Goal: Information Seeking & Learning: Compare options

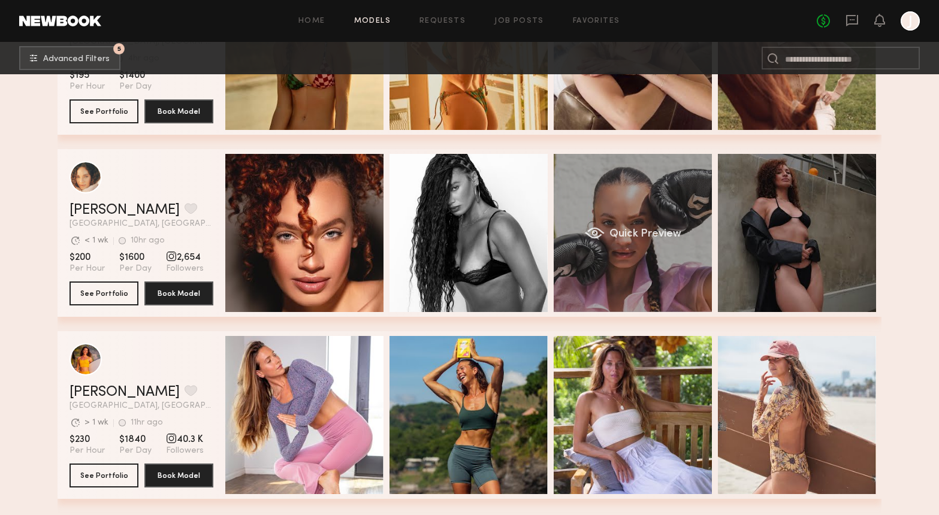
drag, startPoint x: 0, startPoint y: 0, endPoint x: 700, endPoint y: 221, distance: 733.7
click at [700, 221] on div "Quick Preview" at bounding box center [632, 233] width 158 height 158
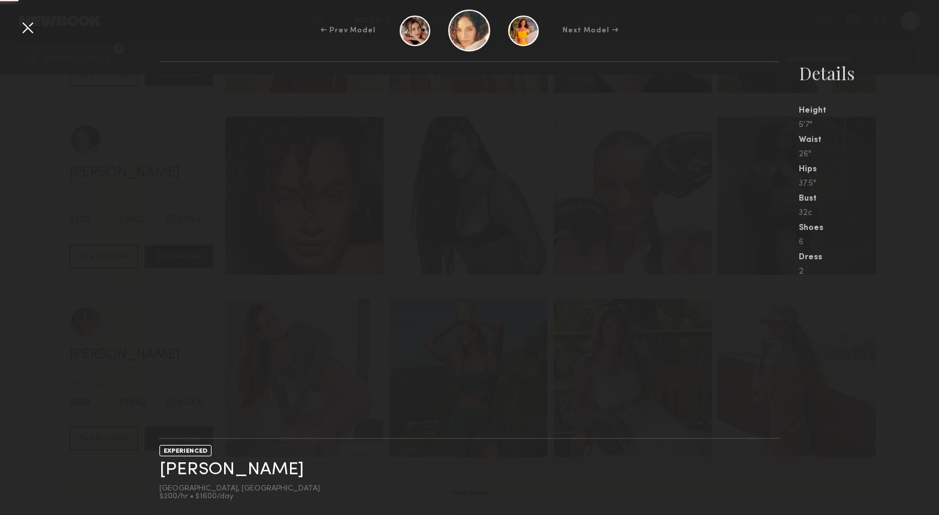
scroll to position [10734, 0]
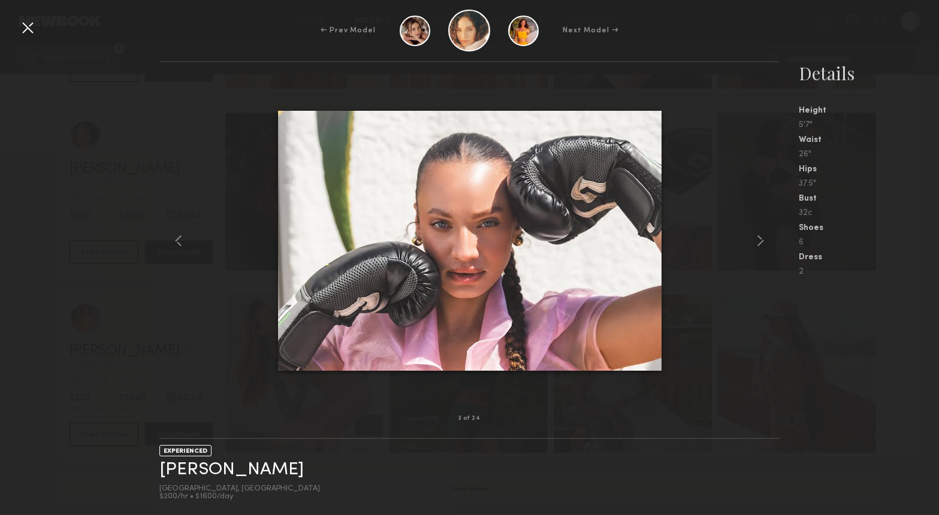
click at [32, 28] on div at bounding box center [27, 27] width 19 height 19
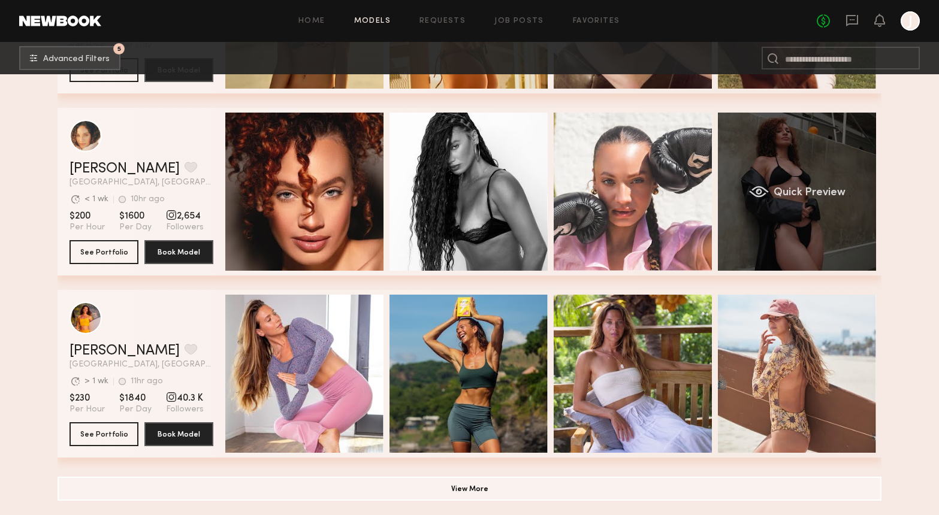
click at [792, 212] on div "Quick Preview" at bounding box center [797, 192] width 158 height 158
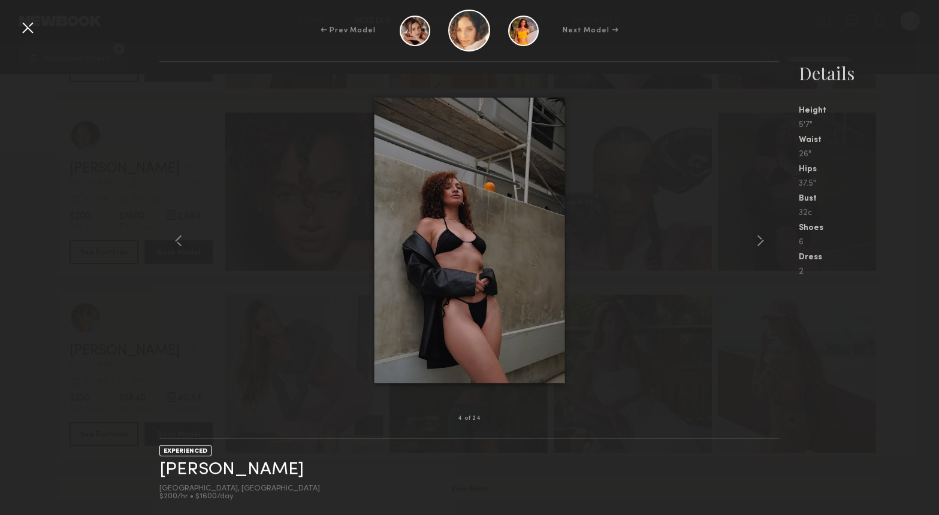
click at [21, 31] on div at bounding box center [27, 27] width 19 height 19
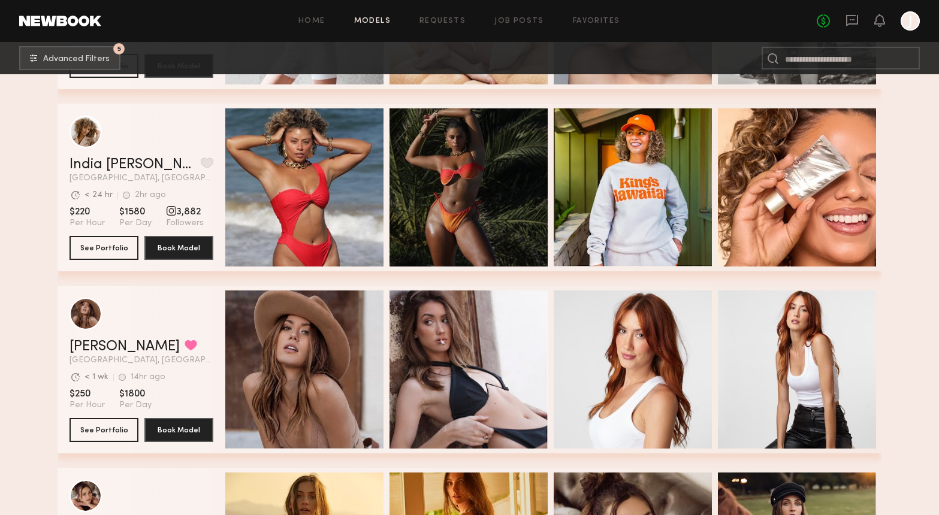
scroll to position [10194, 0]
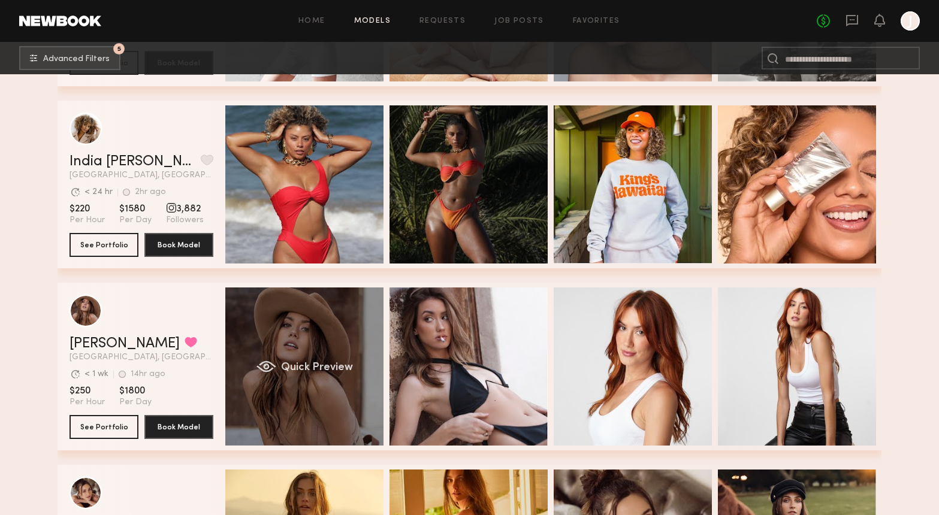
click at [303, 330] on div "Quick Preview" at bounding box center [304, 367] width 158 height 158
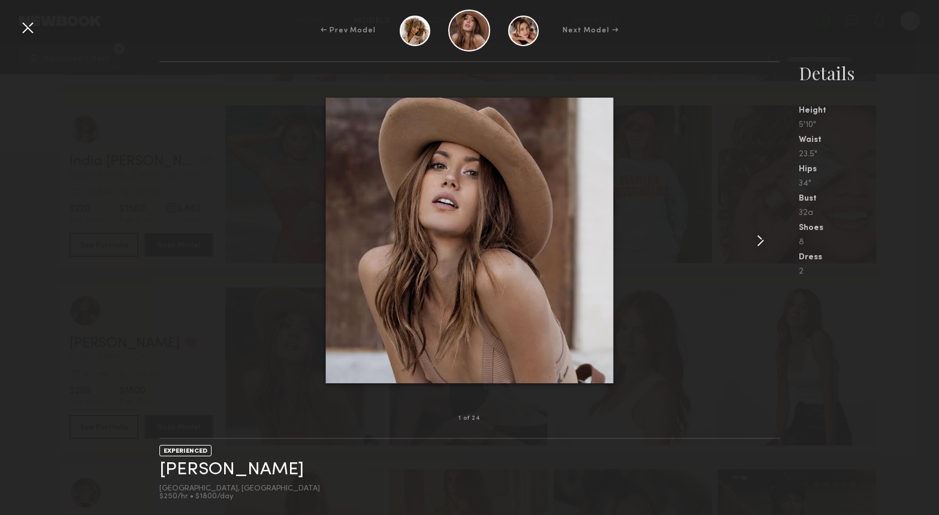
click at [763, 234] on common-icon at bounding box center [760, 240] width 19 height 19
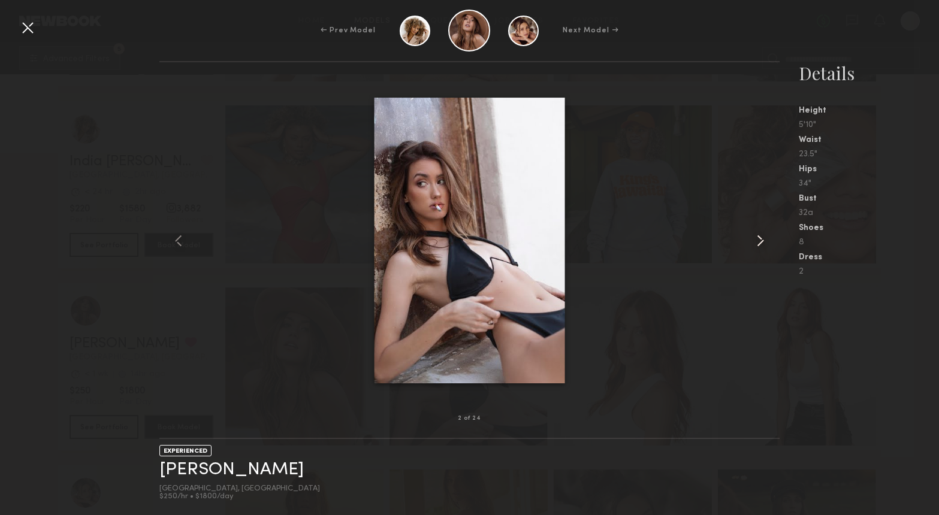
click at [763, 234] on common-icon at bounding box center [760, 240] width 19 height 19
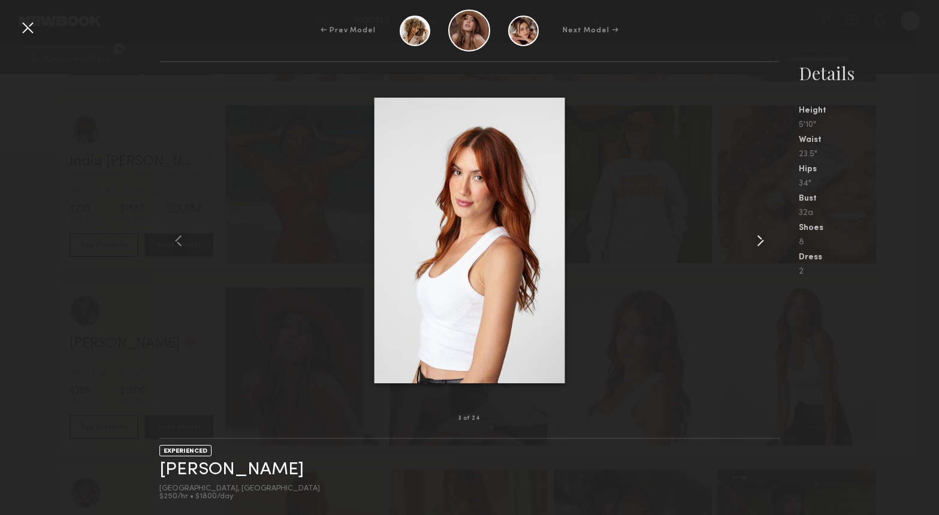
click at [762, 234] on common-icon at bounding box center [760, 240] width 19 height 19
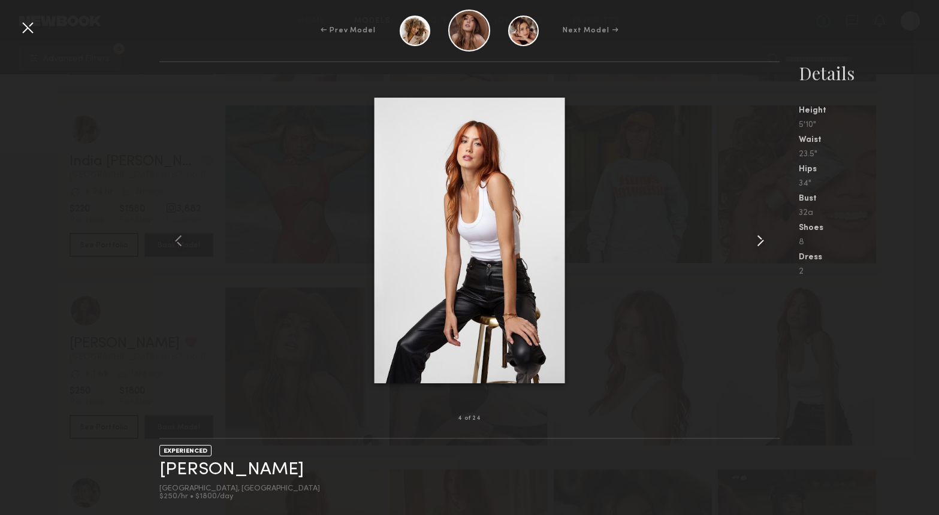
click at [762, 234] on common-icon at bounding box center [760, 240] width 19 height 19
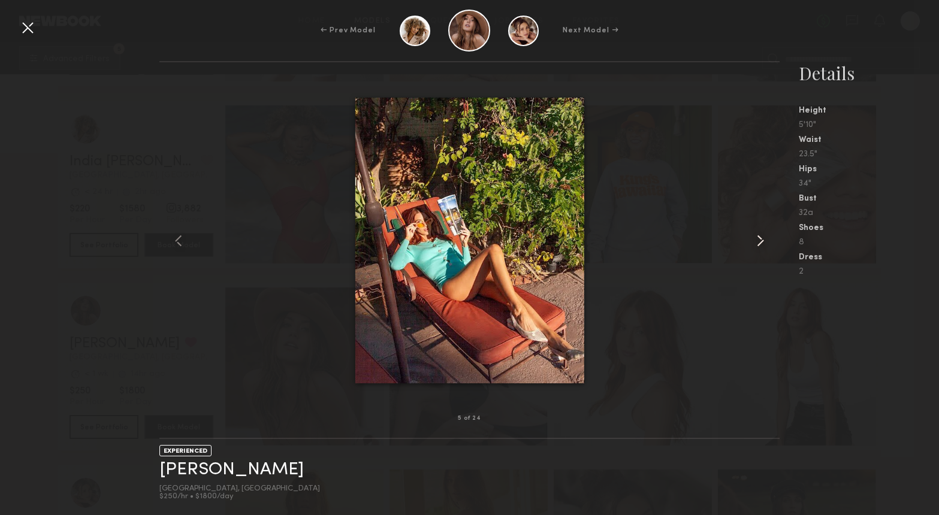
click at [762, 234] on common-icon at bounding box center [760, 240] width 19 height 19
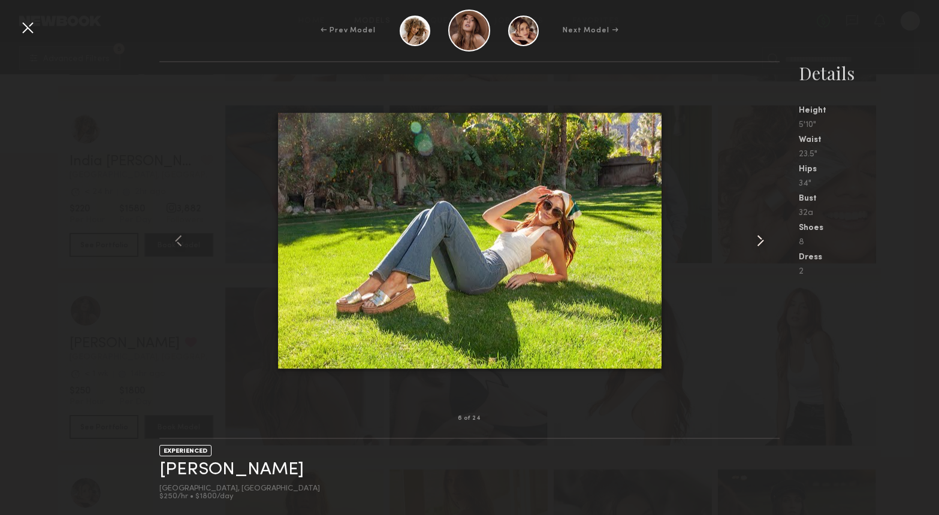
click at [762, 234] on common-icon at bounding box center [760, 240] width 19 height 19
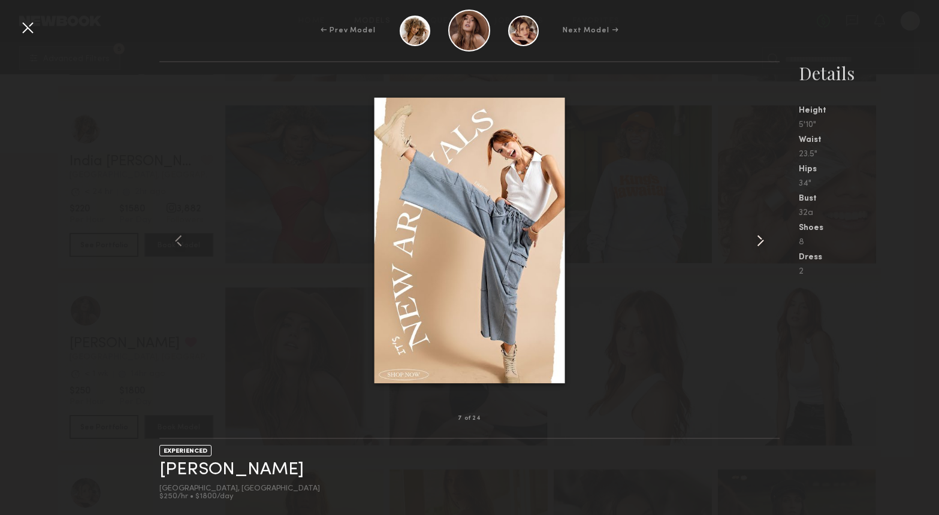
click at [762, 234] on common-icon at bounding box center [760, 240] width 19 height 19
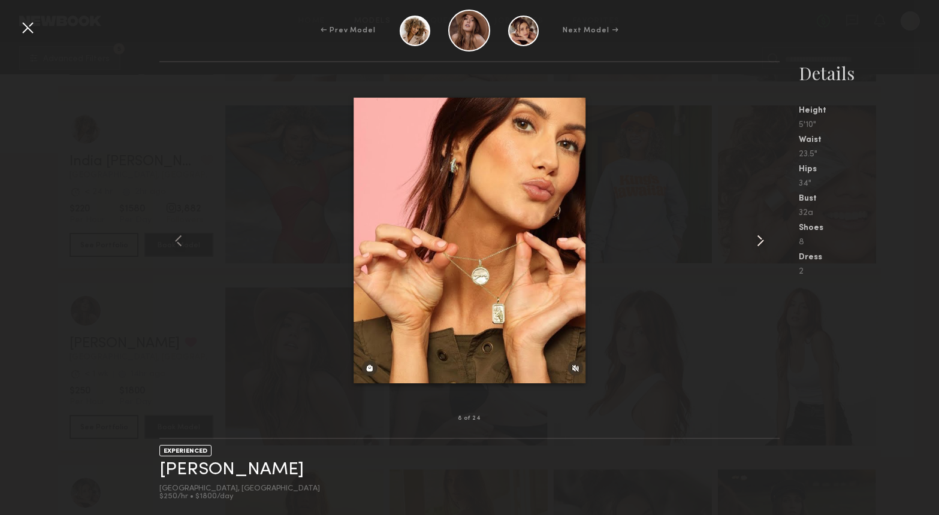
click at [762, 234] on common-icon at bounding box center [760, 240] width 19 height 19
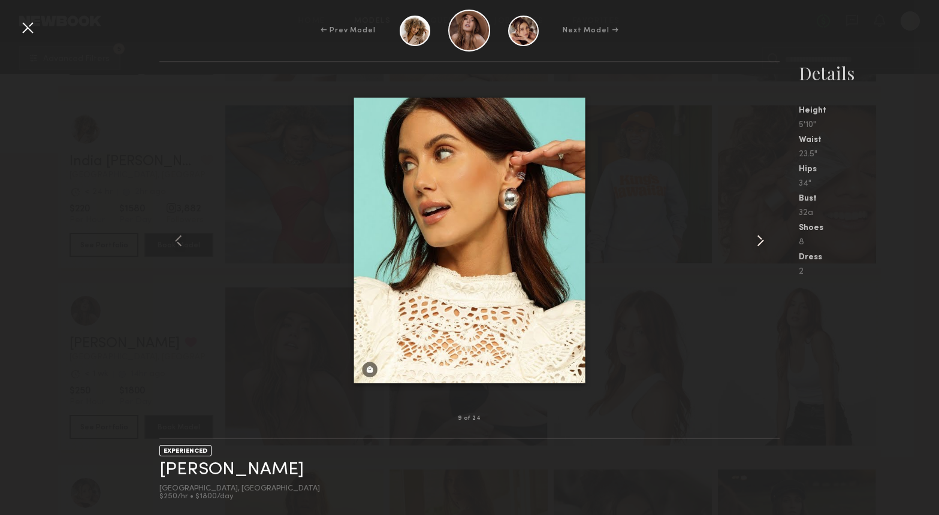
click at [762, 234] on common-icon at bounding box center [760, 240] width 19 height 19
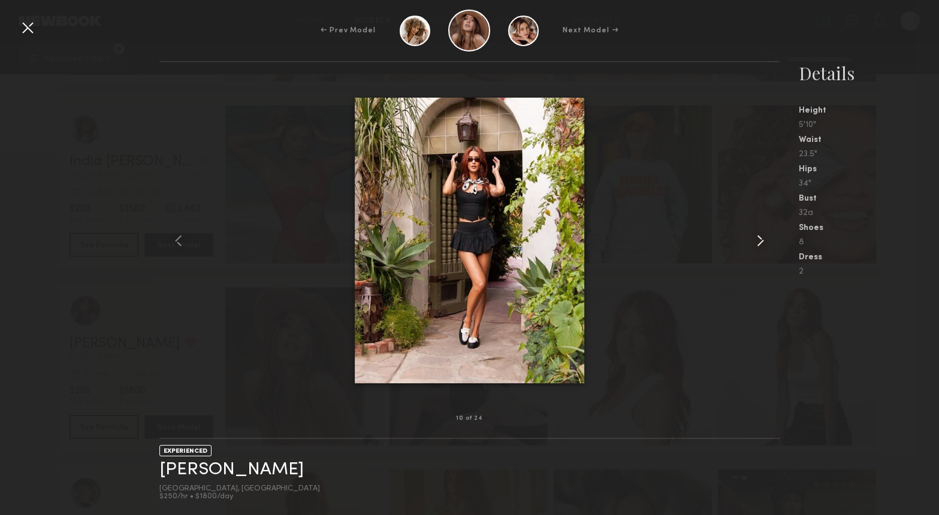
click at [762, 234] on common-icon at bounding box center [760, 240] width 19 height 19
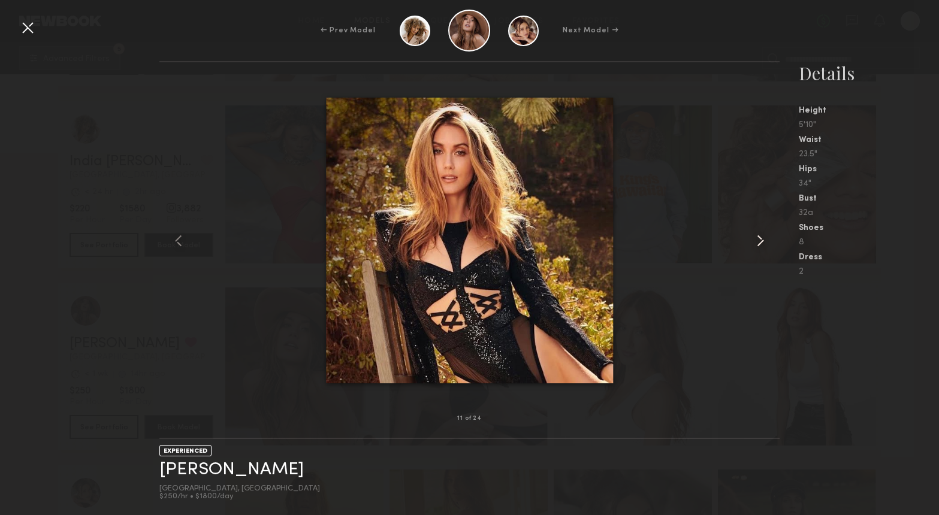
click at [762, 234] on common-icon at bounding box center [760, 240] width 19 height 19
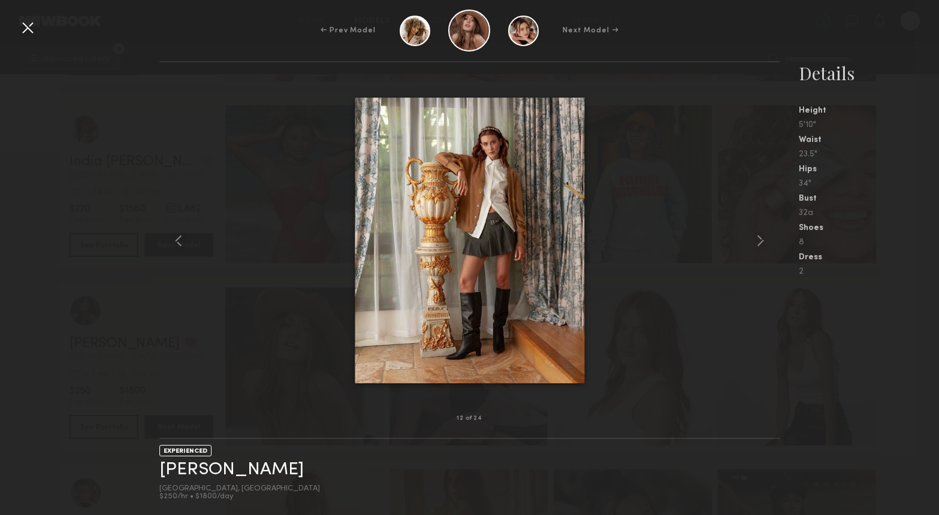
click at [31, 22] on div at bounding box center [27, 27] width 19 height 19
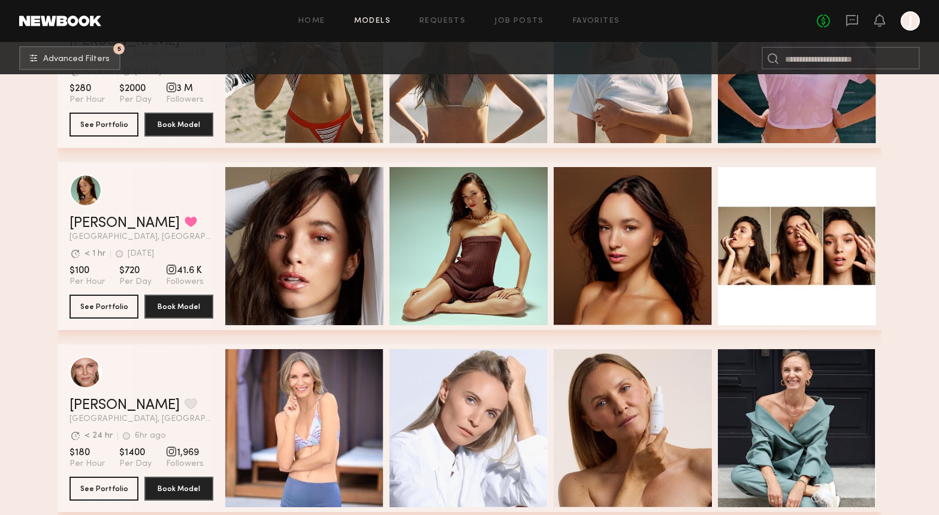
scroll to position [7218, 0]
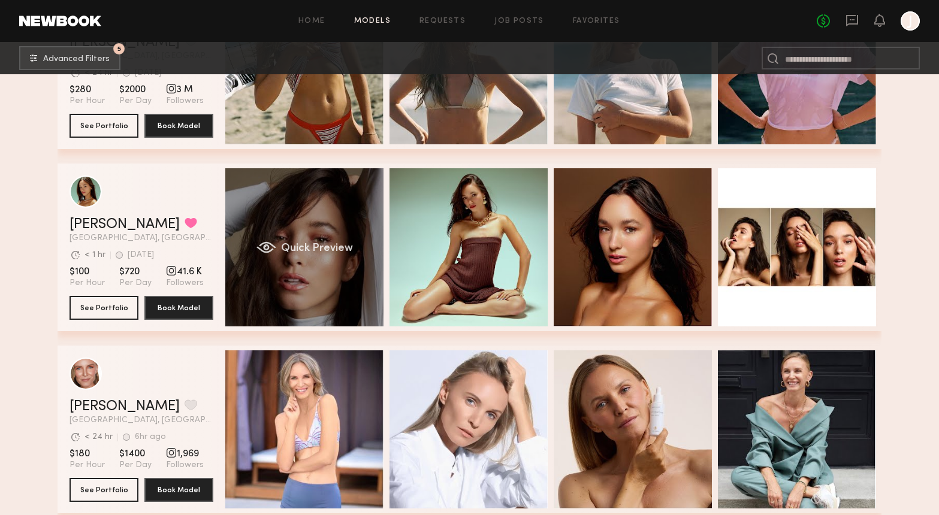
click at [319, 280] on div "Quick Preview" at bounding box center [304, 247] width 158 height 158
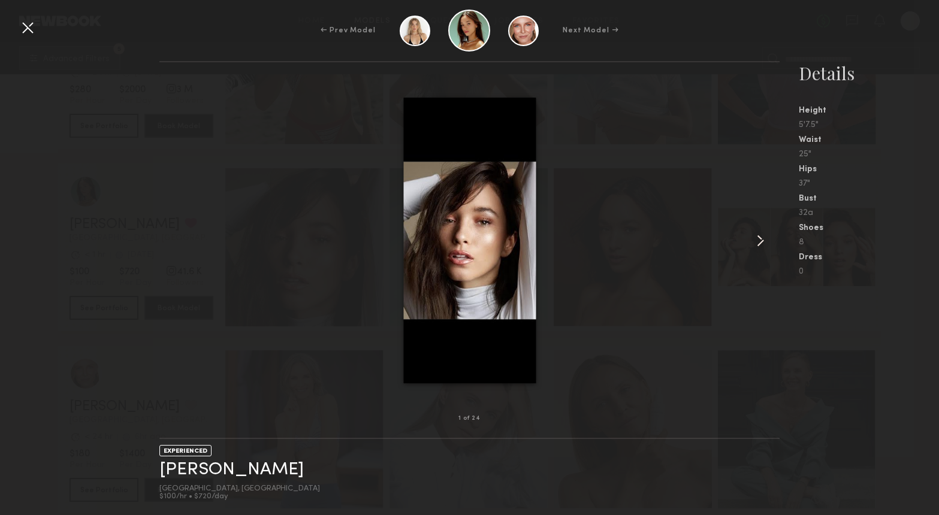
click at [765, 238] on common-icon at bounding box center [760, 240] width 19 height 19
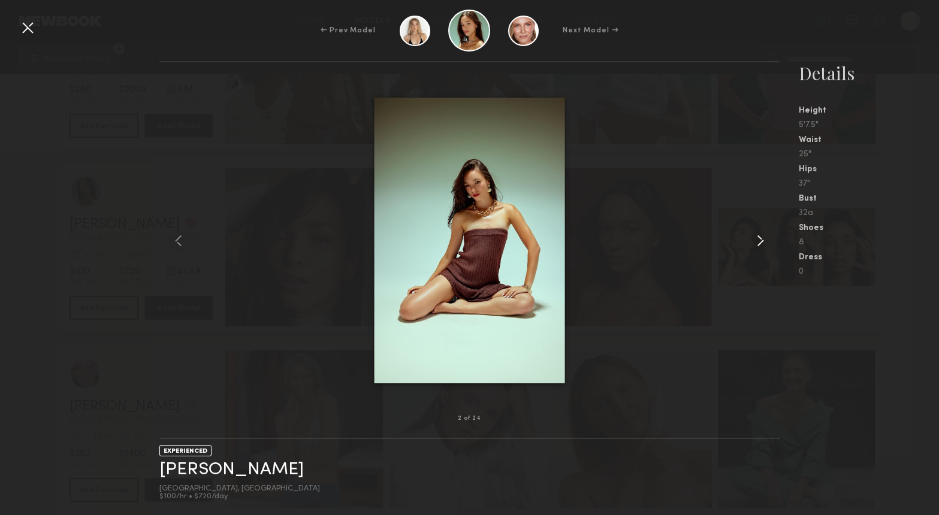
click at [765, 238] on common-icon at bounding box center [760, 240] width 19 height 19
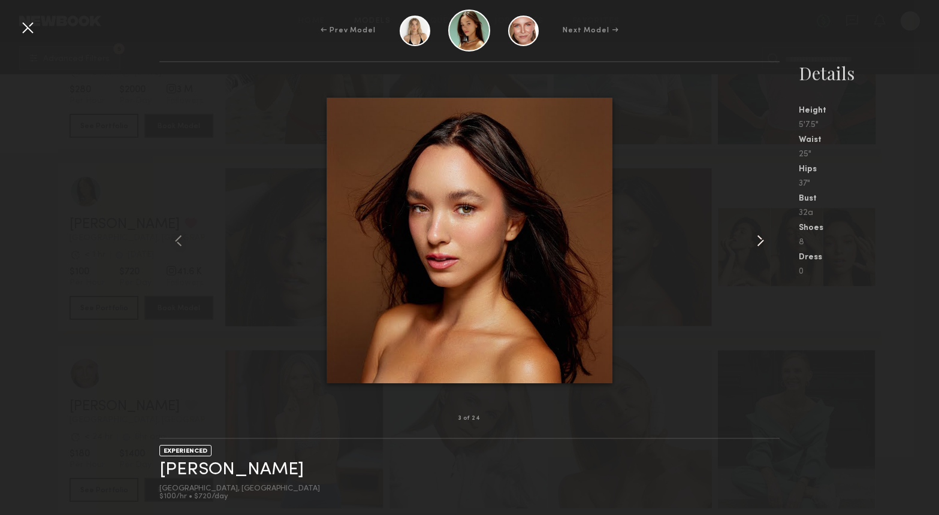
click at [765, 238] on common-icon at bounding box center [760, 240] width 19 height 19
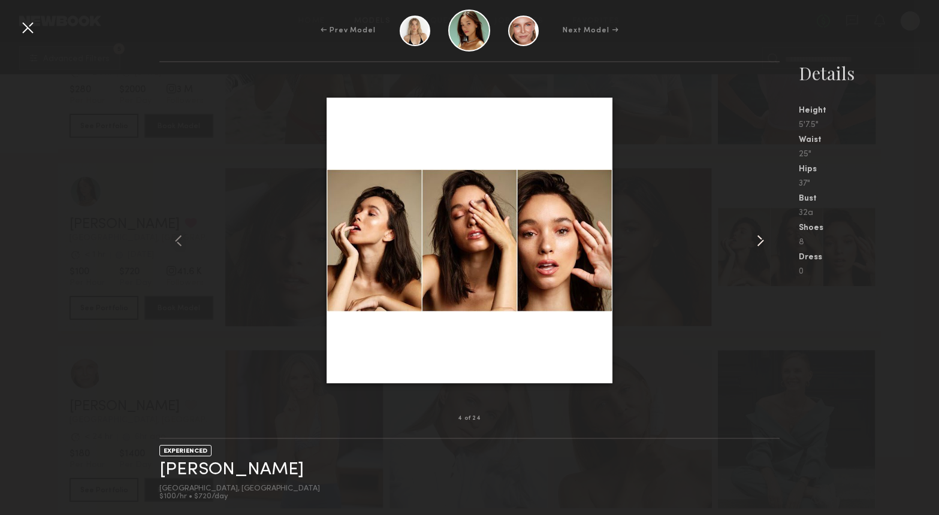
click at [765, 238] on common-icon at bounding box center [760, 240] width 19 height 19
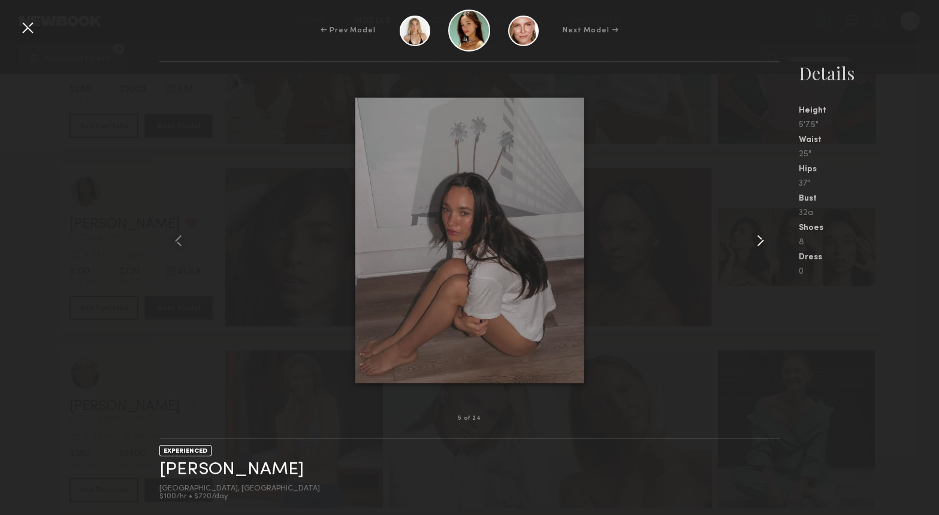
click at [765, 238] on common-icon at bounding box center [760, 240] width 19 height 19
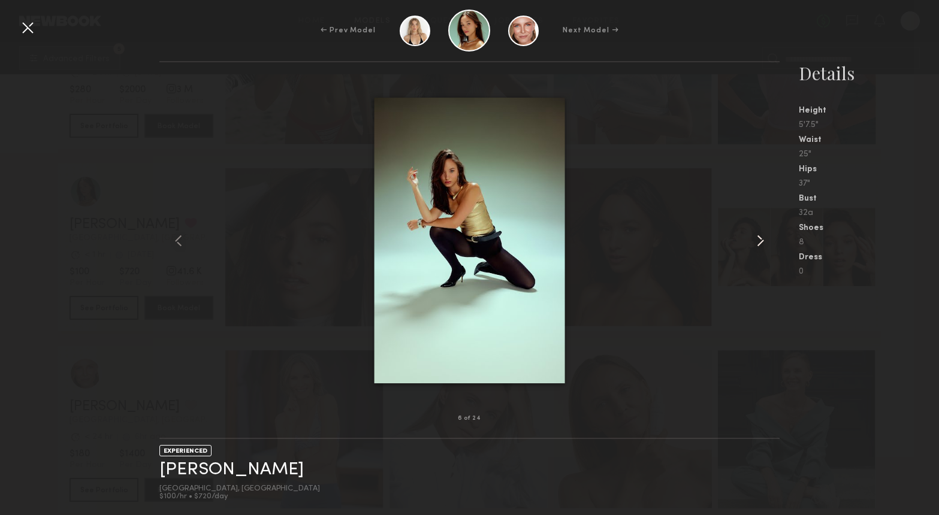
click at [765, 238] on common-icon at bounding box center [760, 240] width 19 height 19
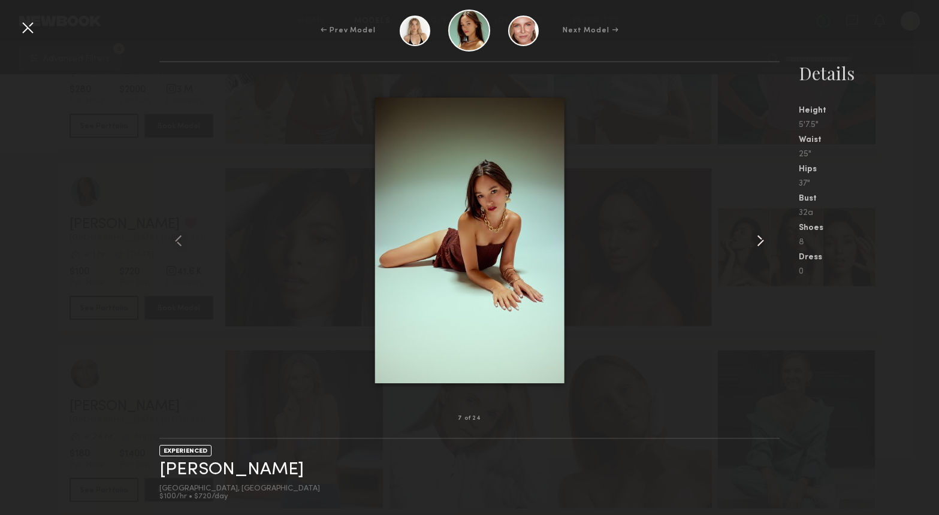
click at [765, 238] on common-icon at bounding box center [760, 240] width 19 height 19
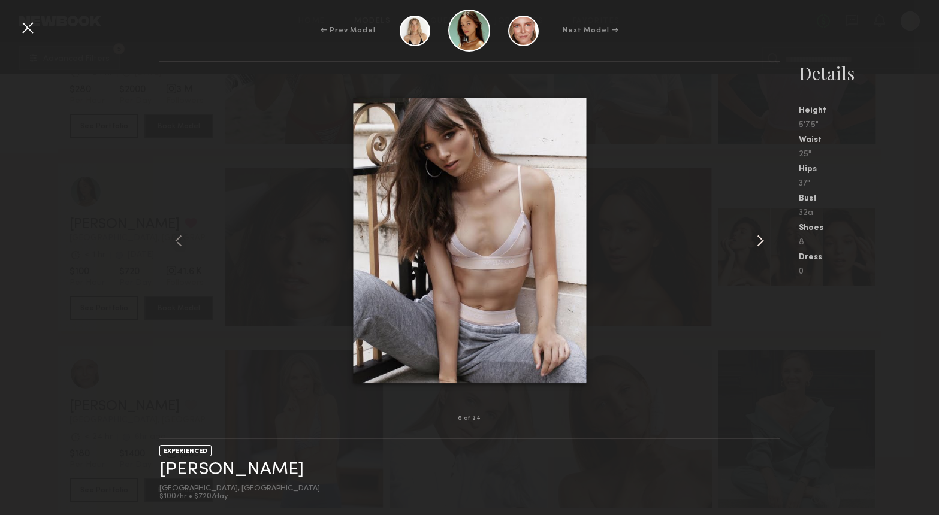
click at [765, 238] on common-icon at bounding box center [760, 240] width 19 height 19
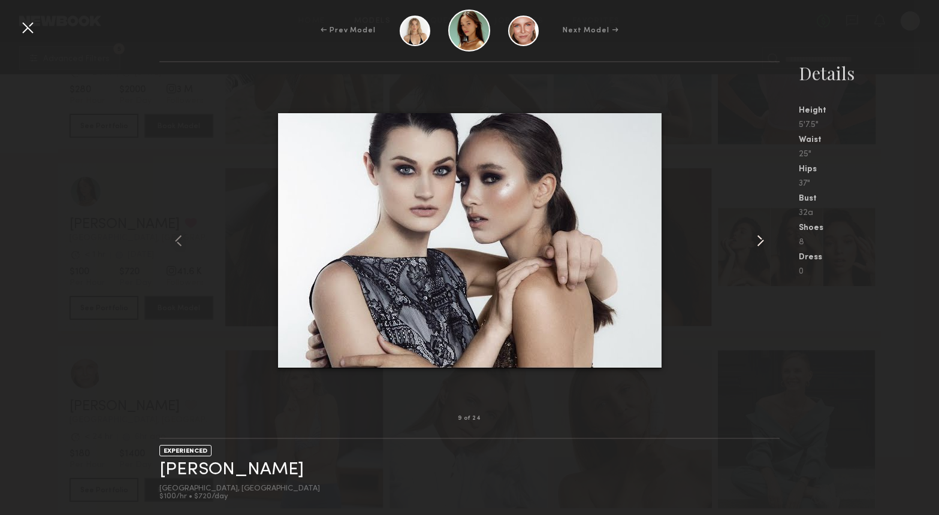
click at [765, 238] on common-icon at bounding box center [760, 240] width 19 height 19
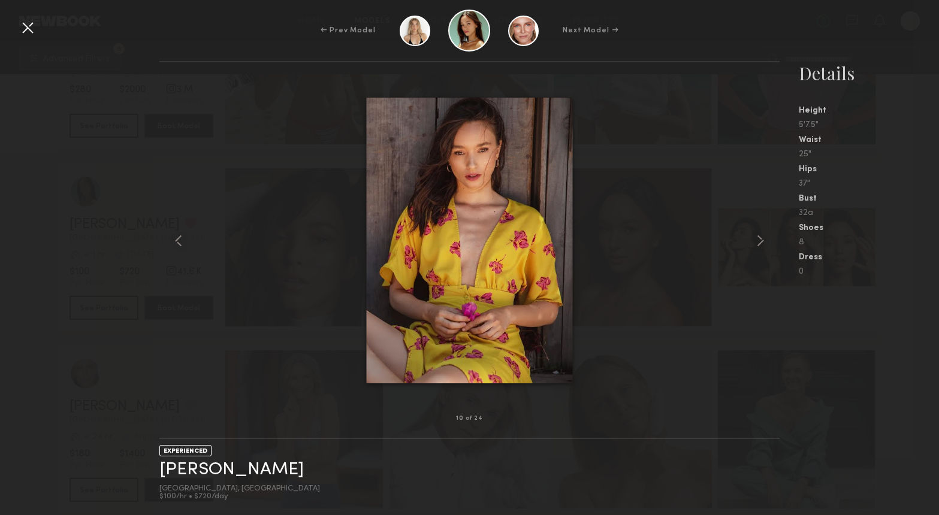
click at [26, 32] on div at bounding box center [27, 27] width 19 height 19
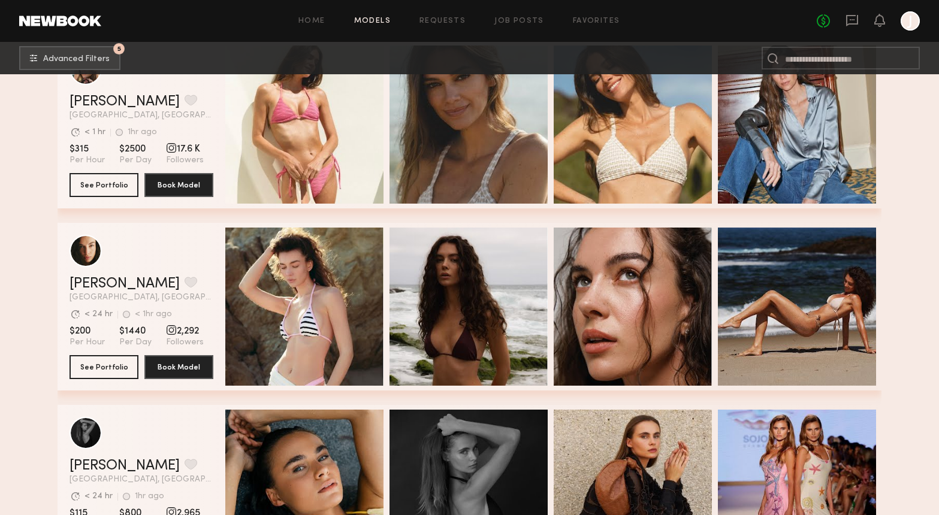
scroll to position [2282, 0]
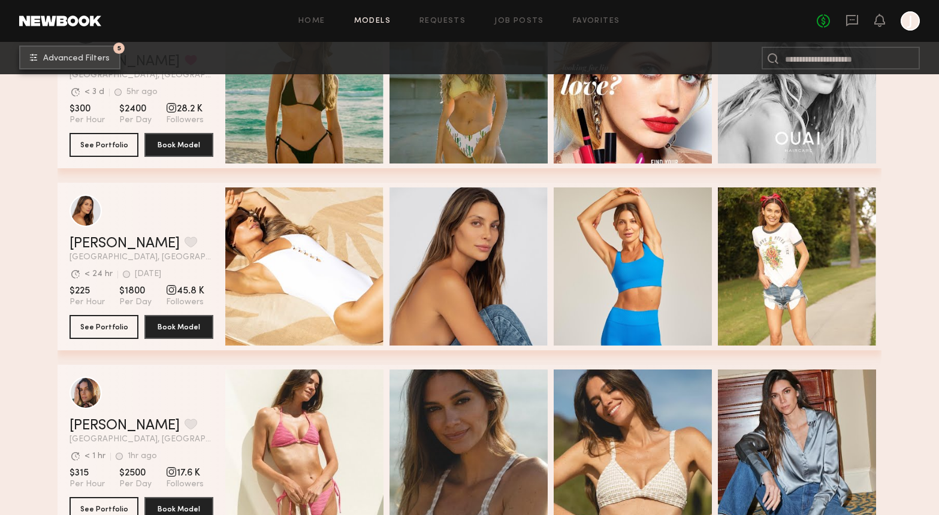
click at [53, 60] on span "Advanced Filters" at bounding box center [76, 59] width 66 height 8
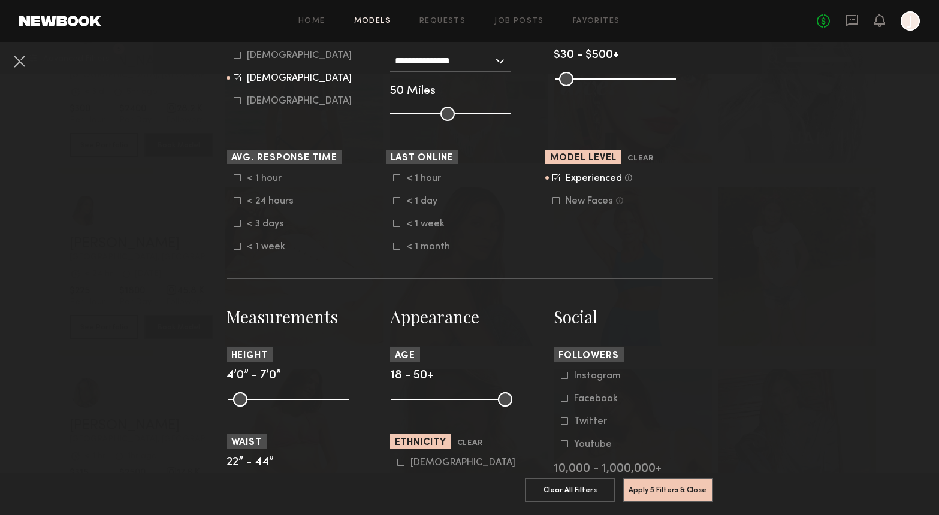
scroll to position [314, 0]
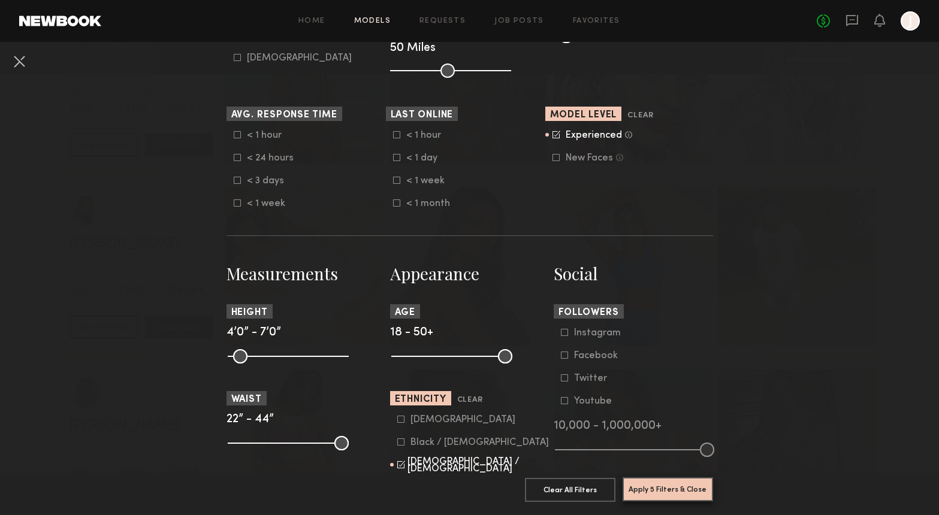
click at [664, 494] on button "Apply 5 Filters & Close" at bounding box center [667, 489] width 90 height 24
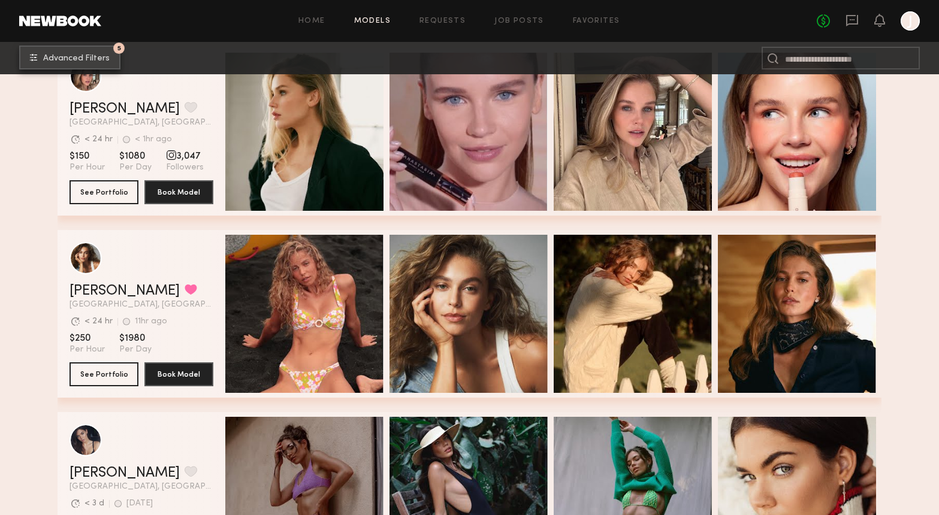
scroll to position [241, 0]
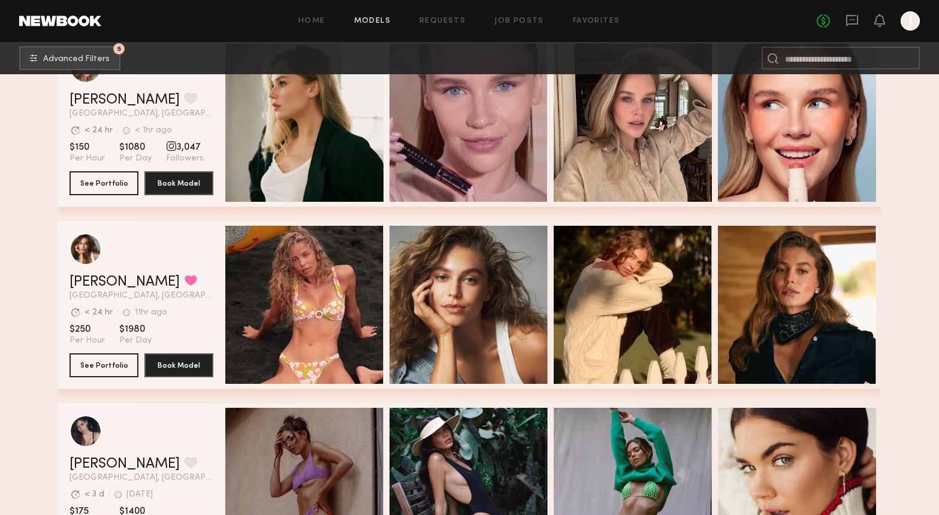
click at [58, 26] on link at bounding box center [60, 21] width 82 height 11
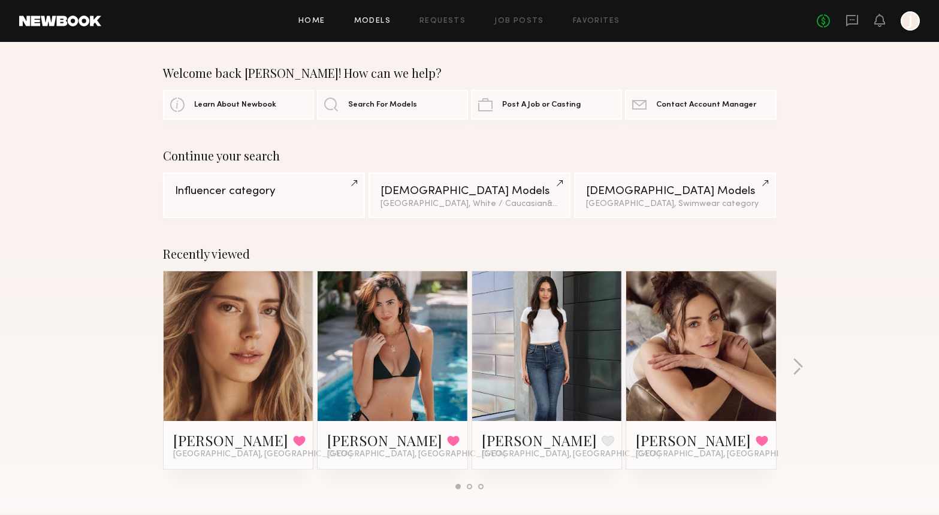
click at [375, 22] on link "Models" at bounding box center [372, 21] width 37 height 8
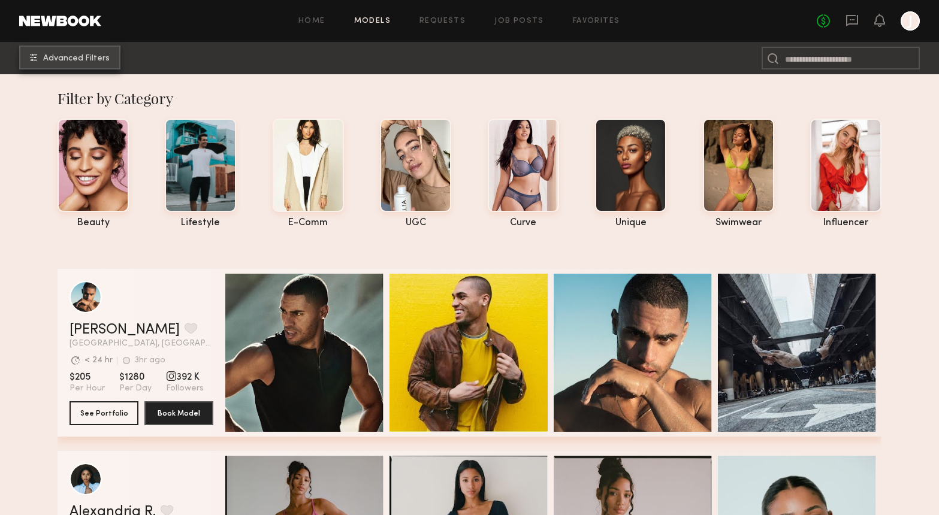
click at [92, 51] on button "Advanced Filters" at bounding box center [69, 58] width 101 height 24
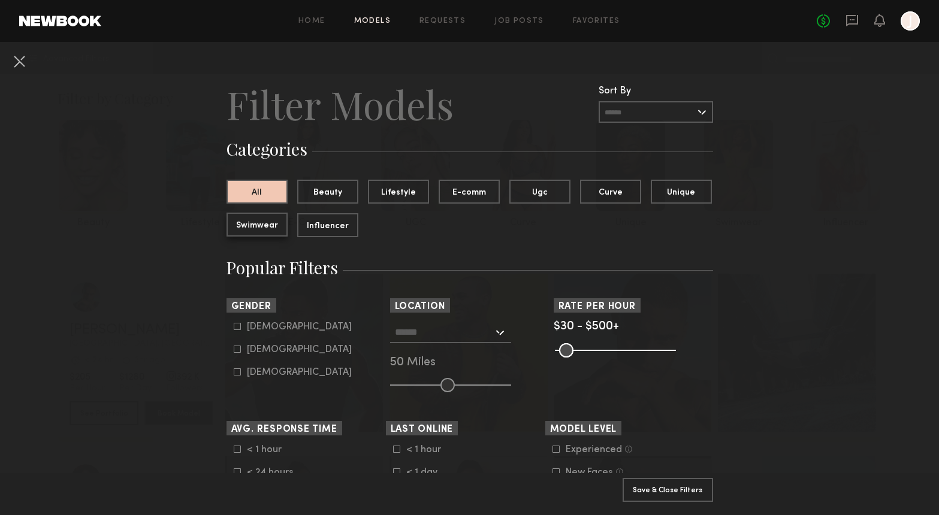
click at [259, 220] on button "Swimwear" at bounding box center [256, 225] width 61 height 24
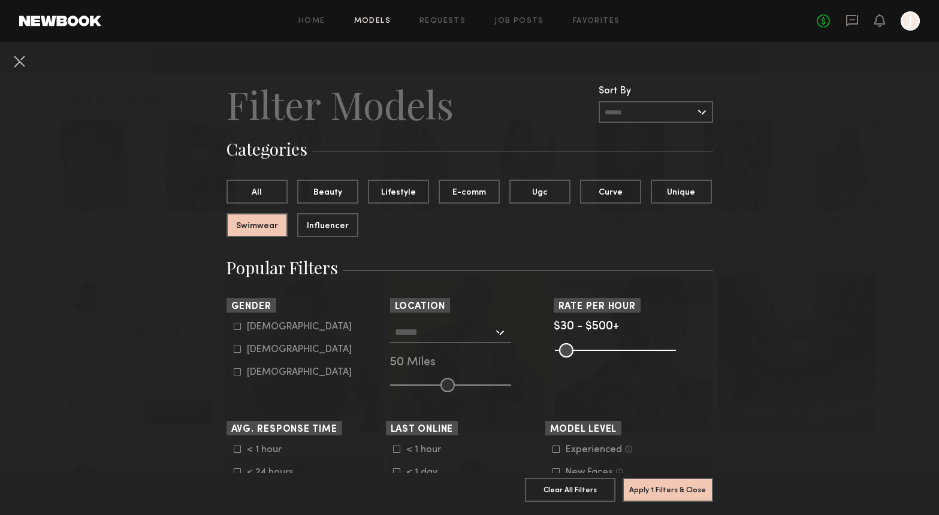
click at [240, 350] on icon at bounding box center [237, 349] width 7 height 7
type input "**"
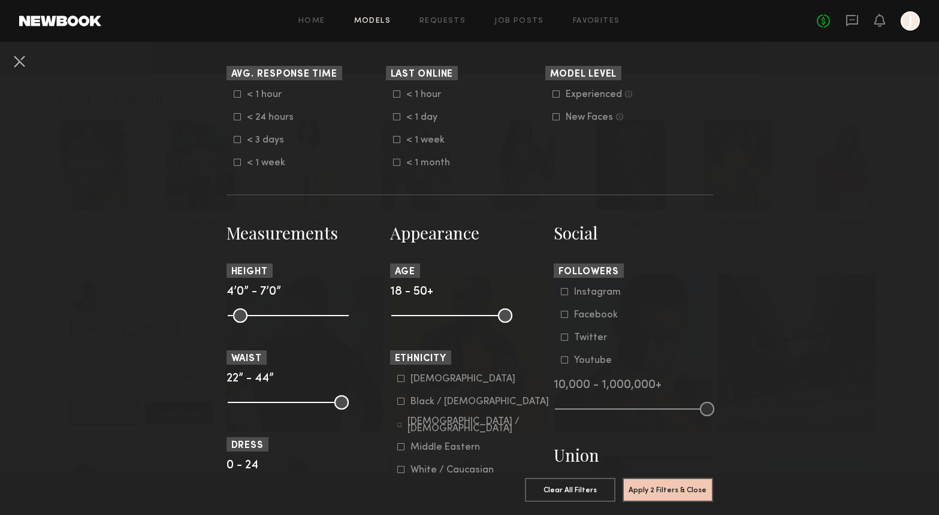
scroll to position [369, 0]
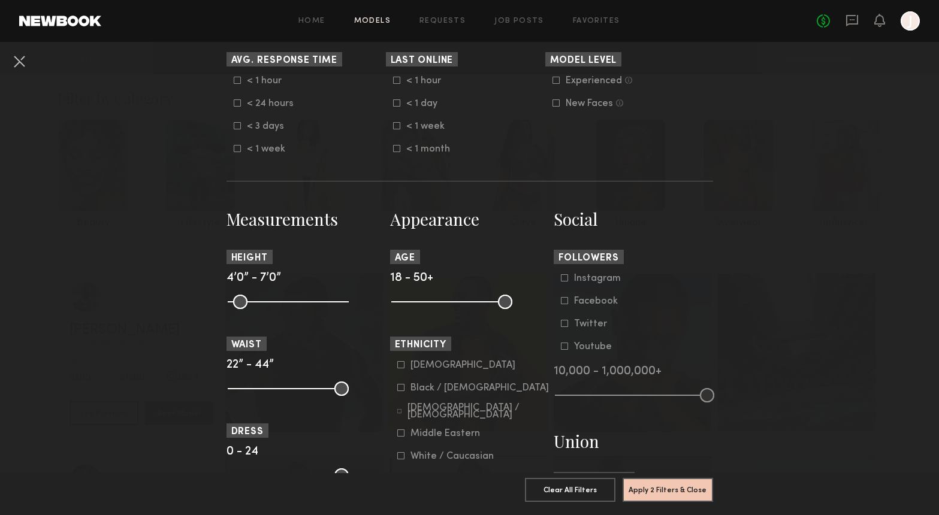
click at [555, 102] on icon at bounding box center [555, 102] width 7 height 7
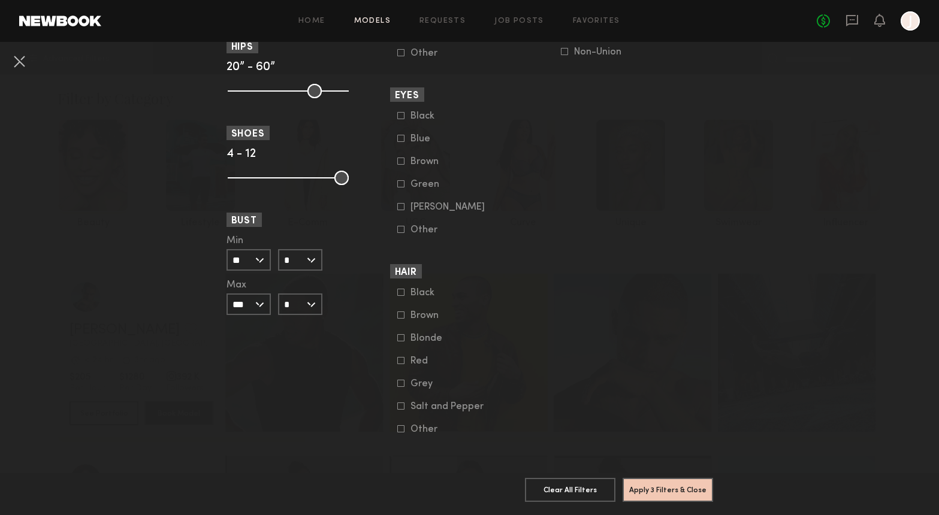
scroll to position [855, 0]
click at [673, 490] on button "Apply 3 Filters & Close" at bounding box center [667, 489] width 90 height 24
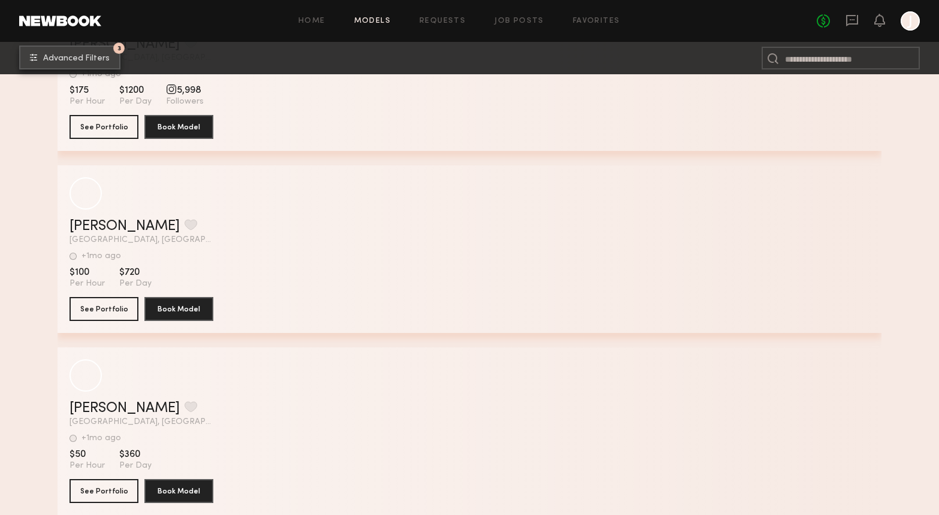
scroll to position [2479, 0]
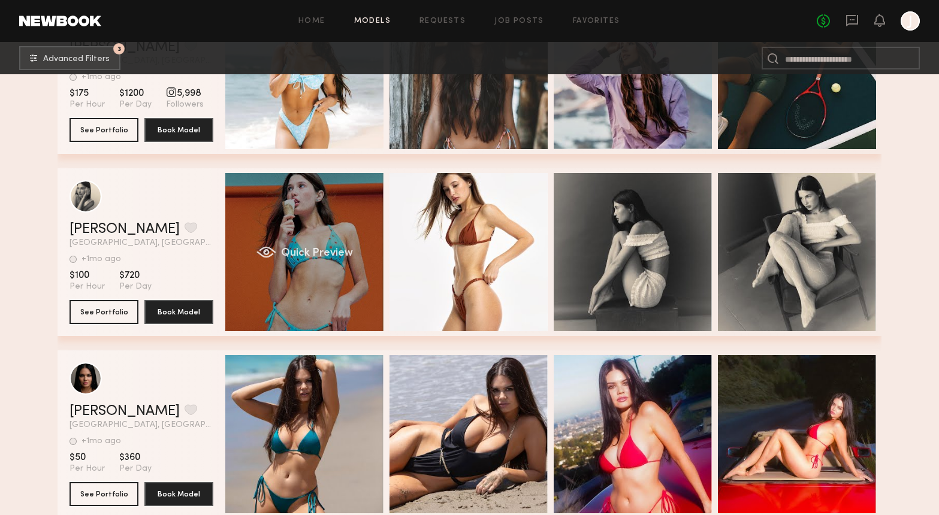
click at [349, 271] on div "Quick Preview" at bounding box center [304, 252] width 158 height 158
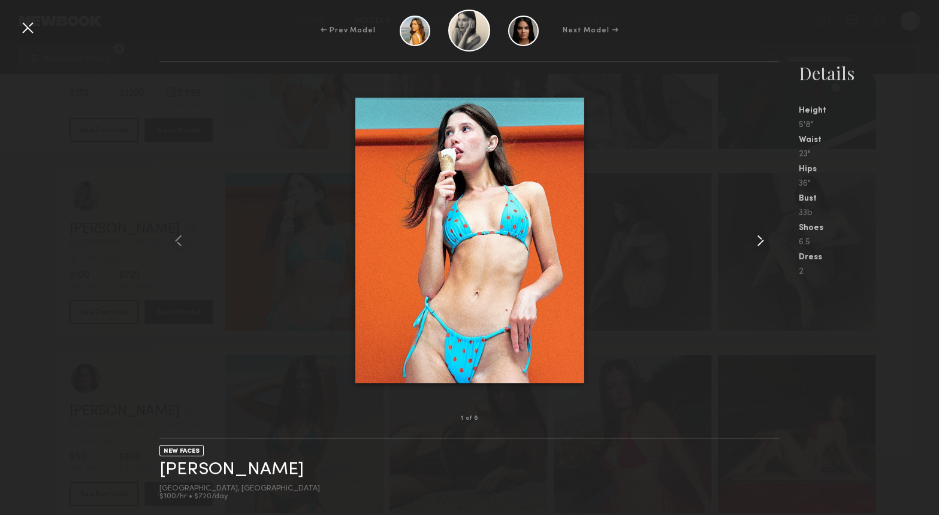
click at [763, 236] on common-icon at bounding box center [760, 240] width 19 height 19
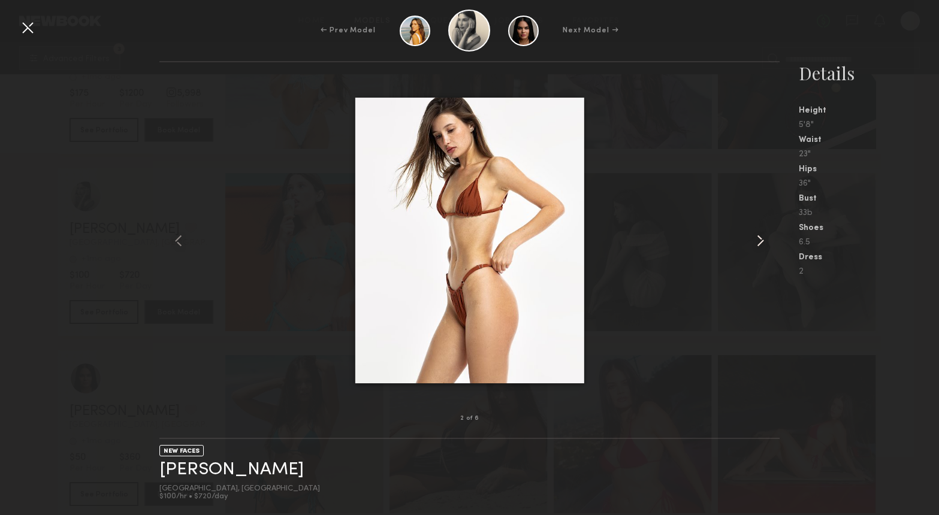
click at [763, 236] on common-icon at bounding box center [760, 240] width 19 height 19
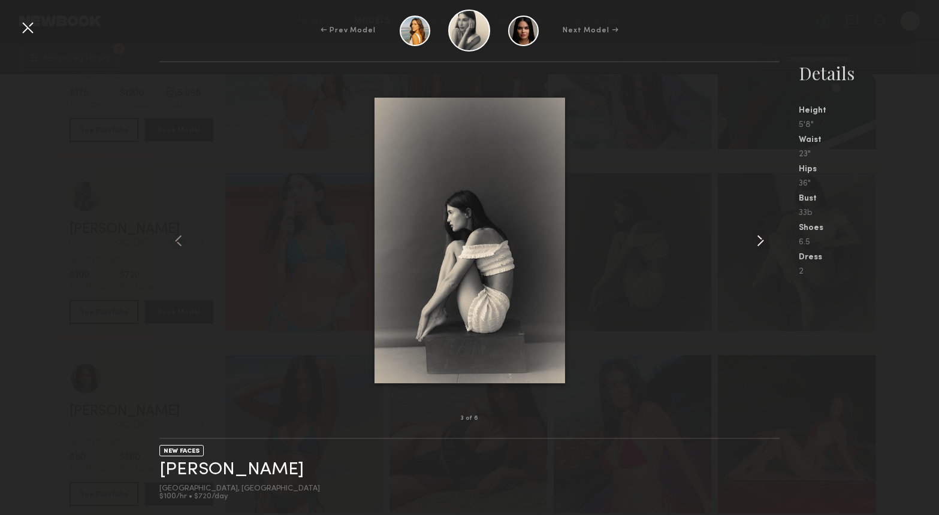
click at [763, 236] on common-icon at bounding box center [760, 240] width 19 height 19
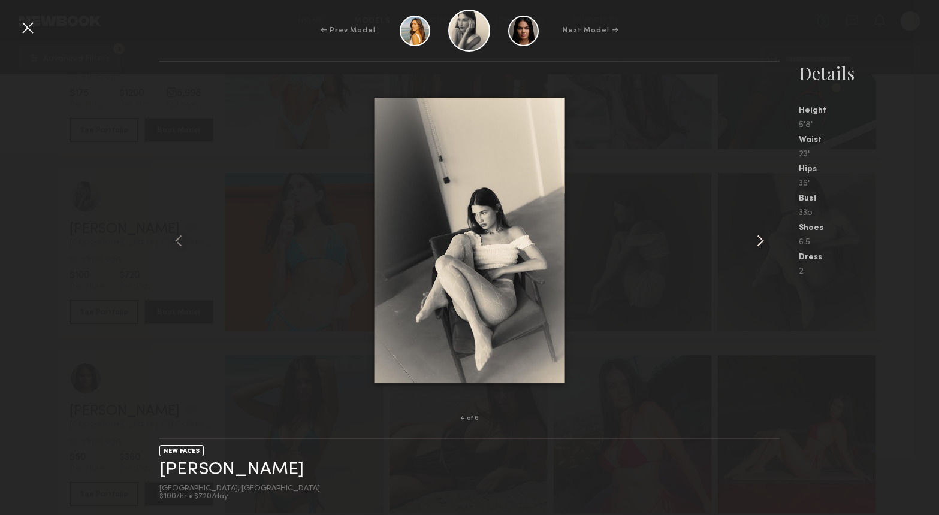
click at [763, 236] on common-icon at bounding box center [760, 240] width 19 height 19
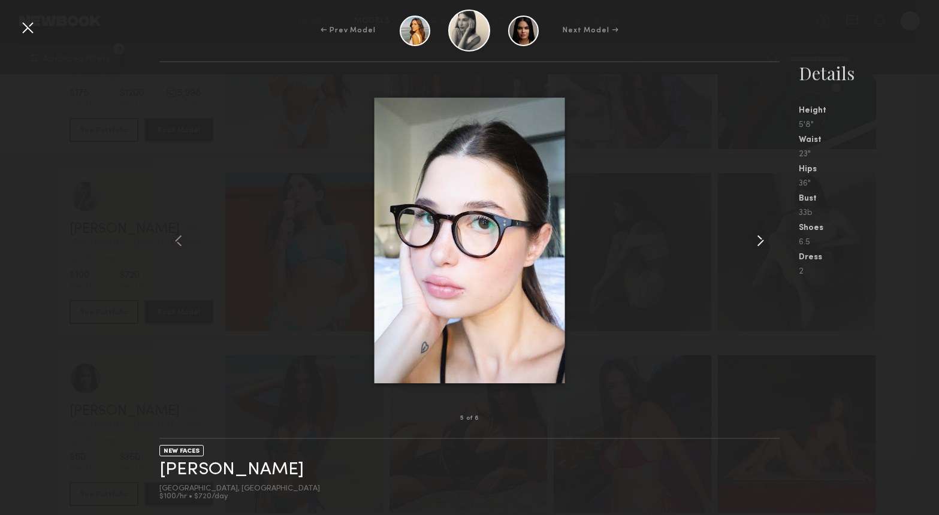
click at [763, 236] on common-icon at bounding box center [760, 240] width 19 height 19
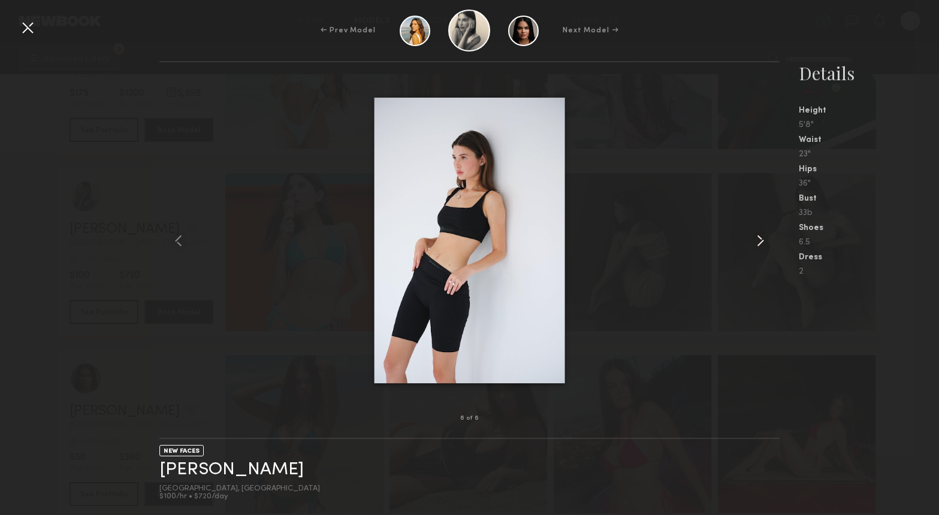
click at [763, 236] on common-icon at bounding box center [760, 240] width 19 height 19
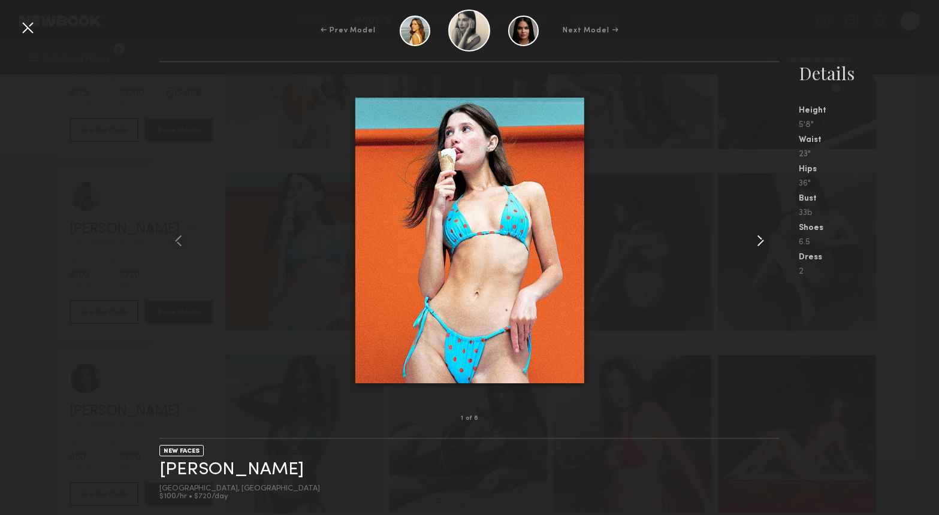
click at [763, 236] on common-icon at bounding box center [760, 240] width 19 height 19
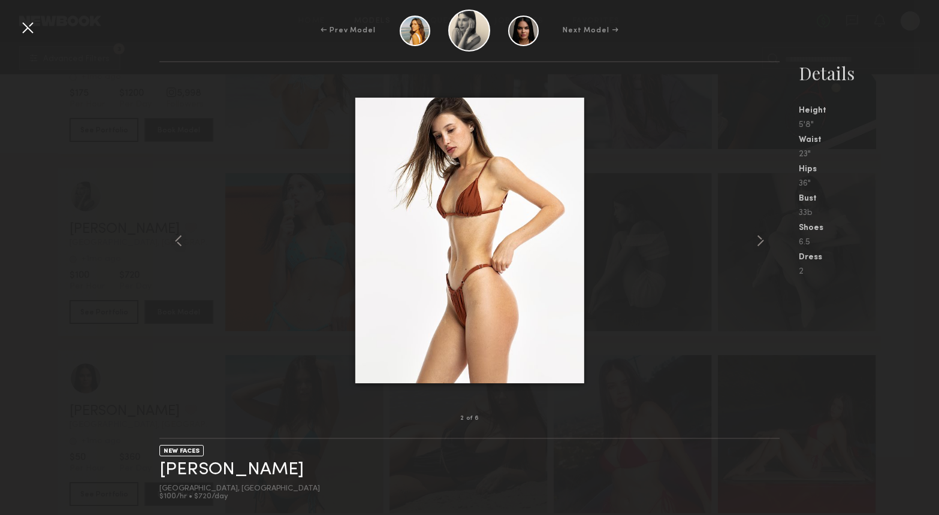
click at [28, 27] on div at bounding box center [27, 27] width 19 height 19
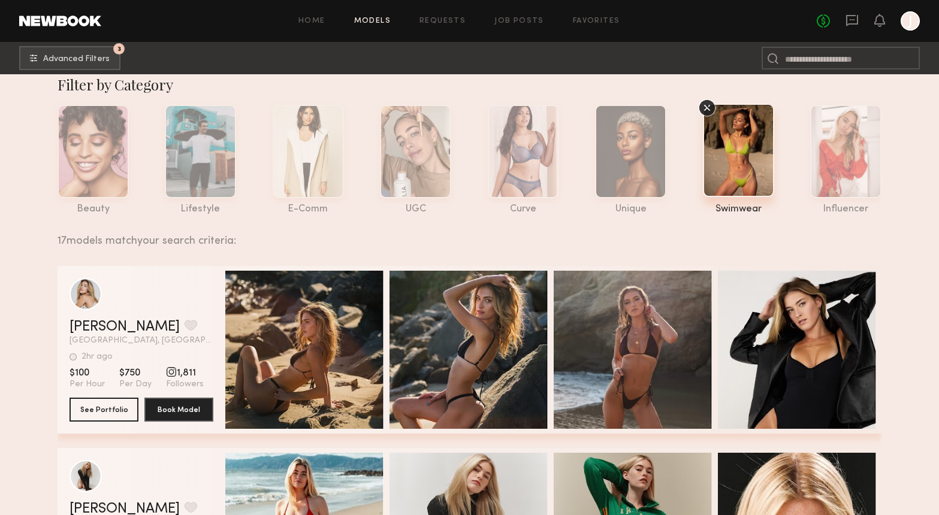
scroll to position [13, 0]
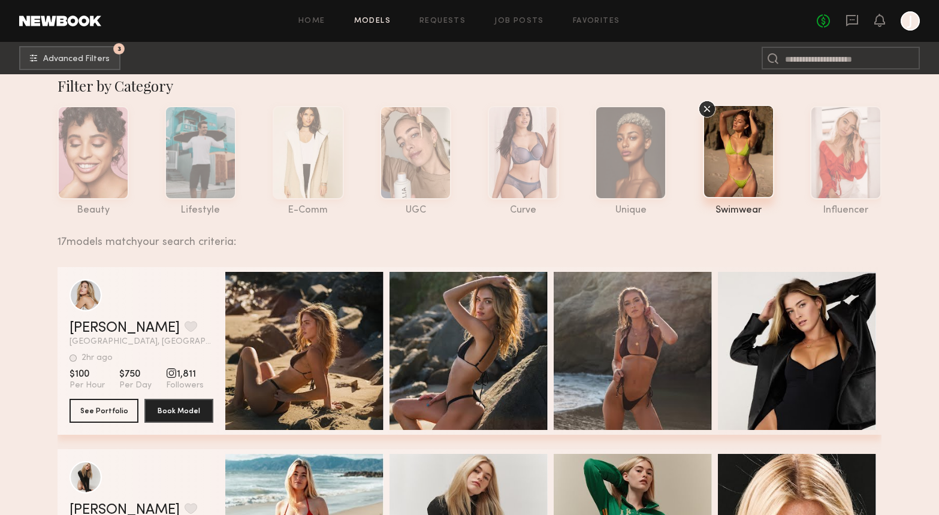
click at [69, 16] on link at bounding box center [60, 21] width 82 height 11
